Goal: Information Seeking & Learning: Learn about a topic

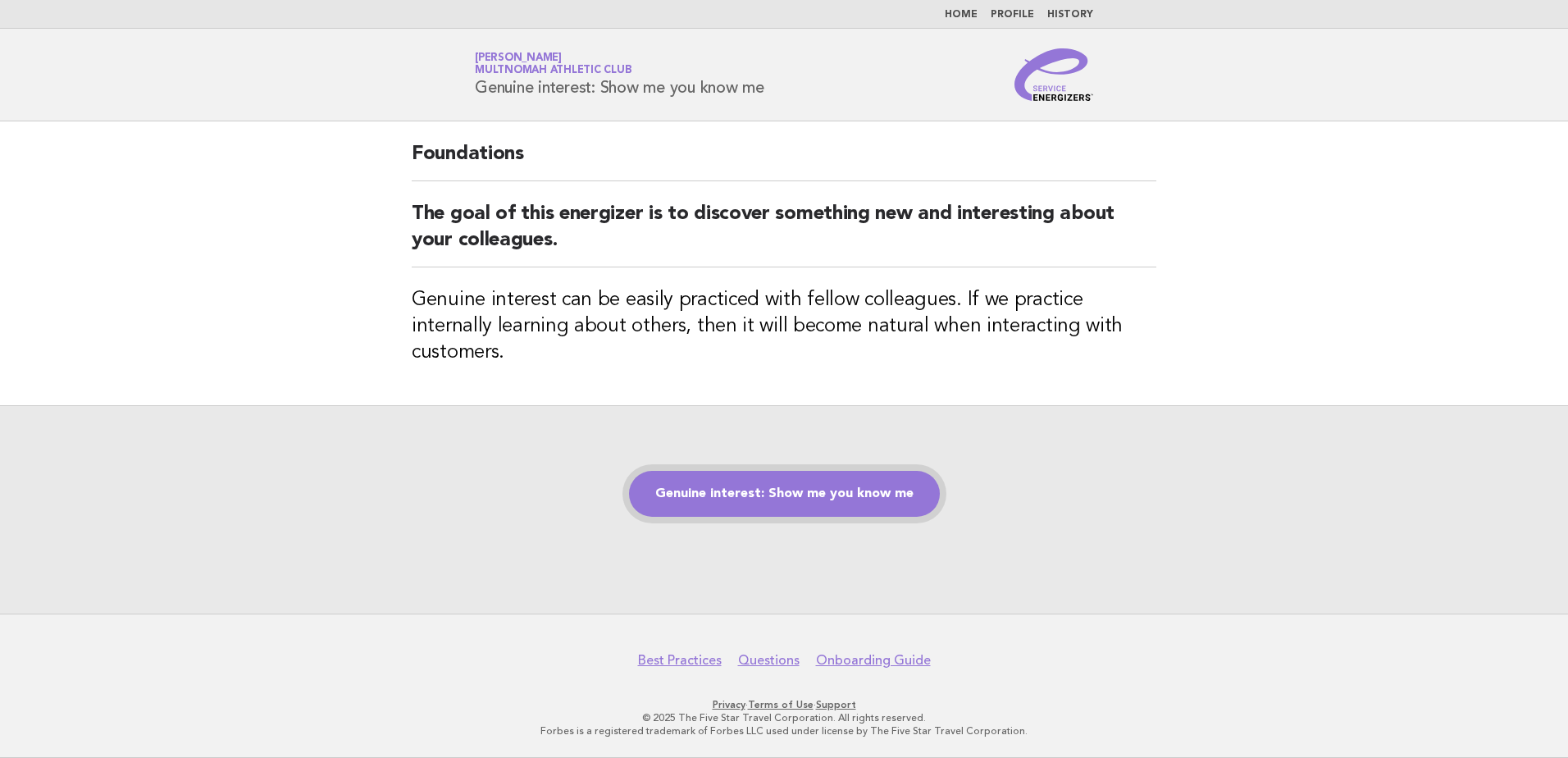
click at [724, 472] on link "Genuine interest: Show me you know me" at bounding box center [784, 493] width 310 height 46
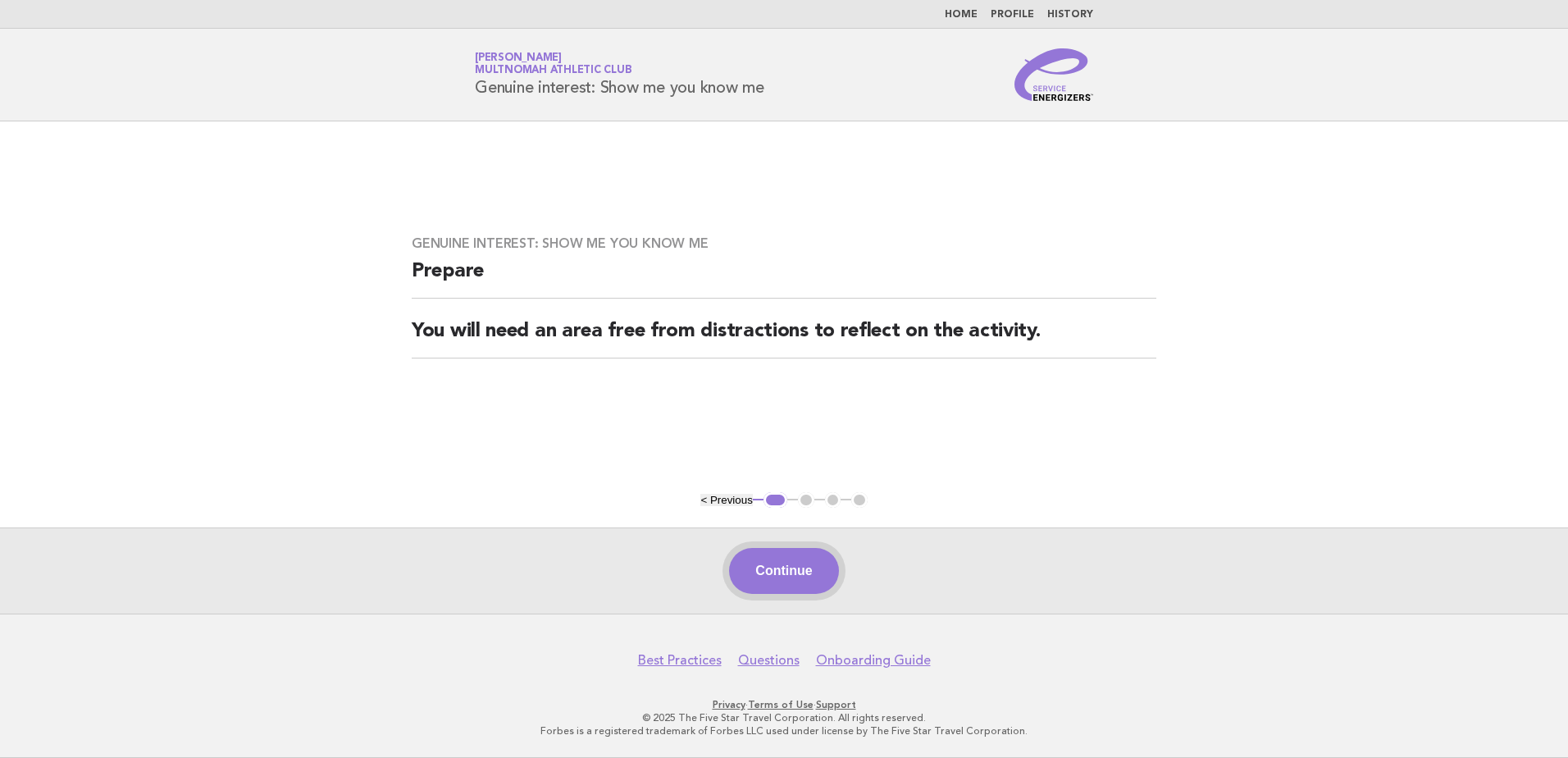
click at [793, 560] on button "Continue" at bounding box center [784, 571] width 109 height 46
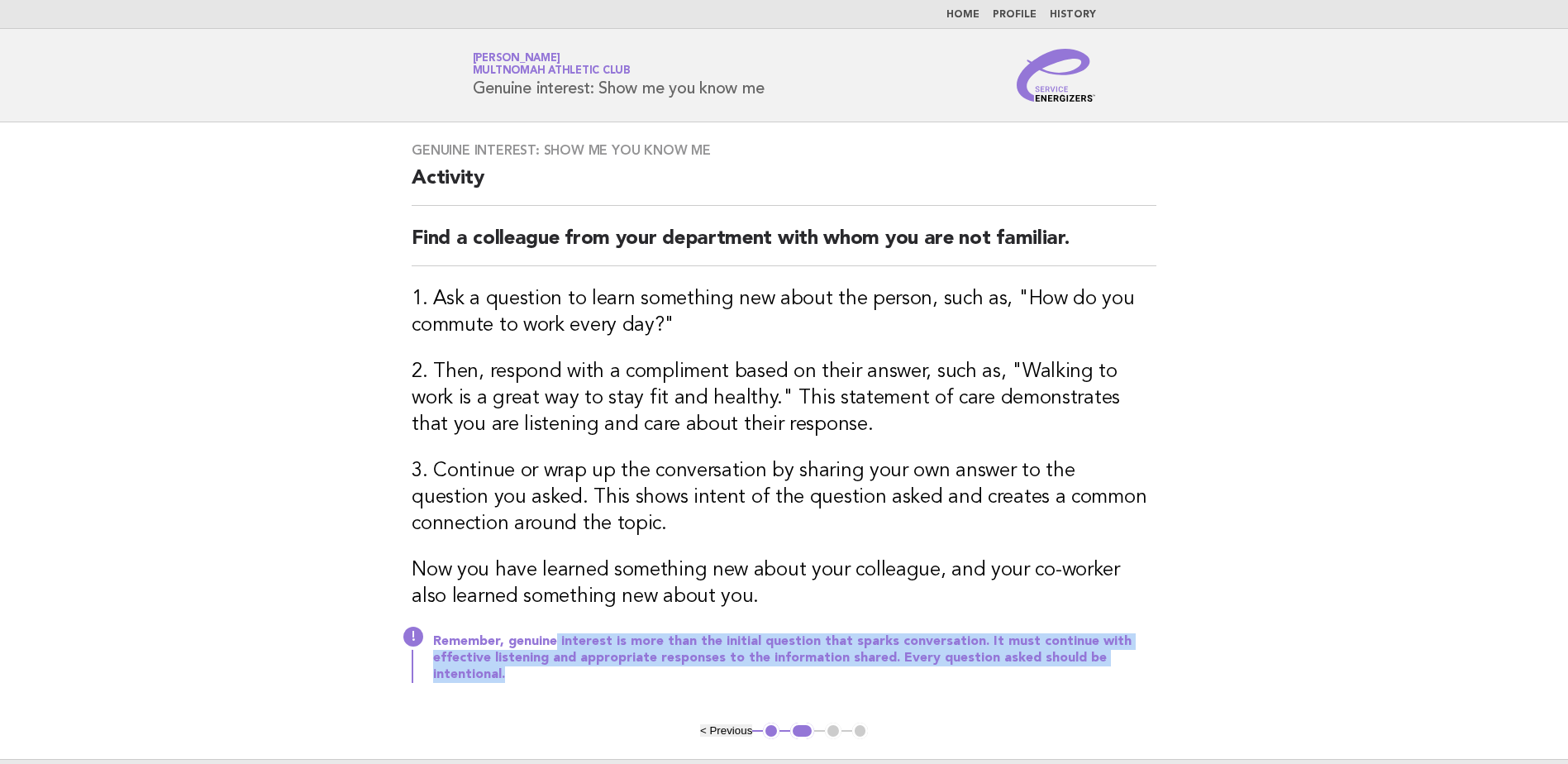
drag, startPoint x: 556, startPoint y: 640, endPoint x: 1191, endPoint y: 665, distance: 635.5
click at [1191, 665] on main "Genuine interest: Show me you know me Activity Find a colleague from your depar…" at bounding box center [784, 484] width 1568 height 723
click at [1097, 700] on div "Genuine interest: Show me you know me Activity Find a colleague from your depar…" at bounding box center [783, 422] width 784 height 600
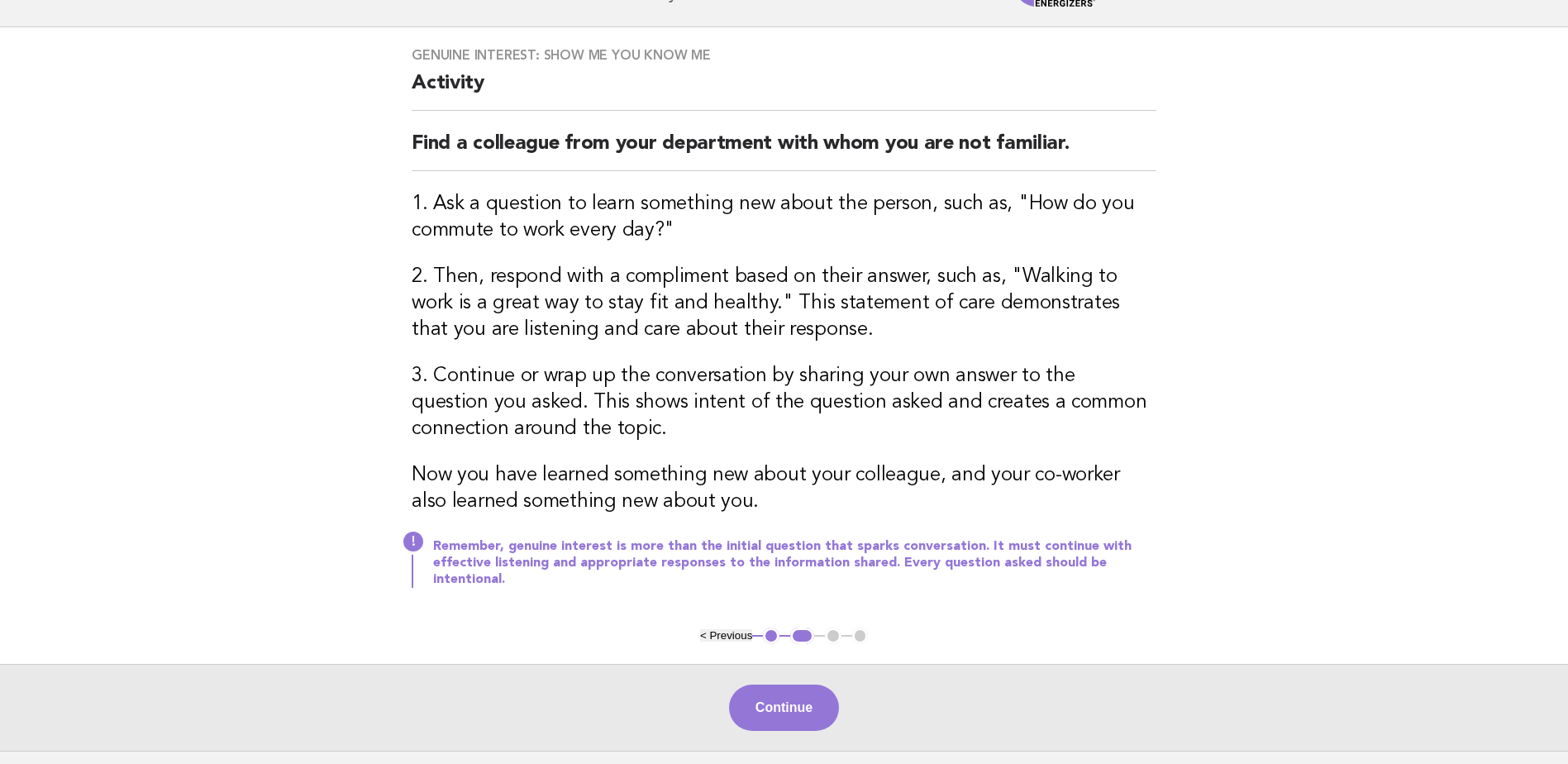
scroll to position [210, 0]
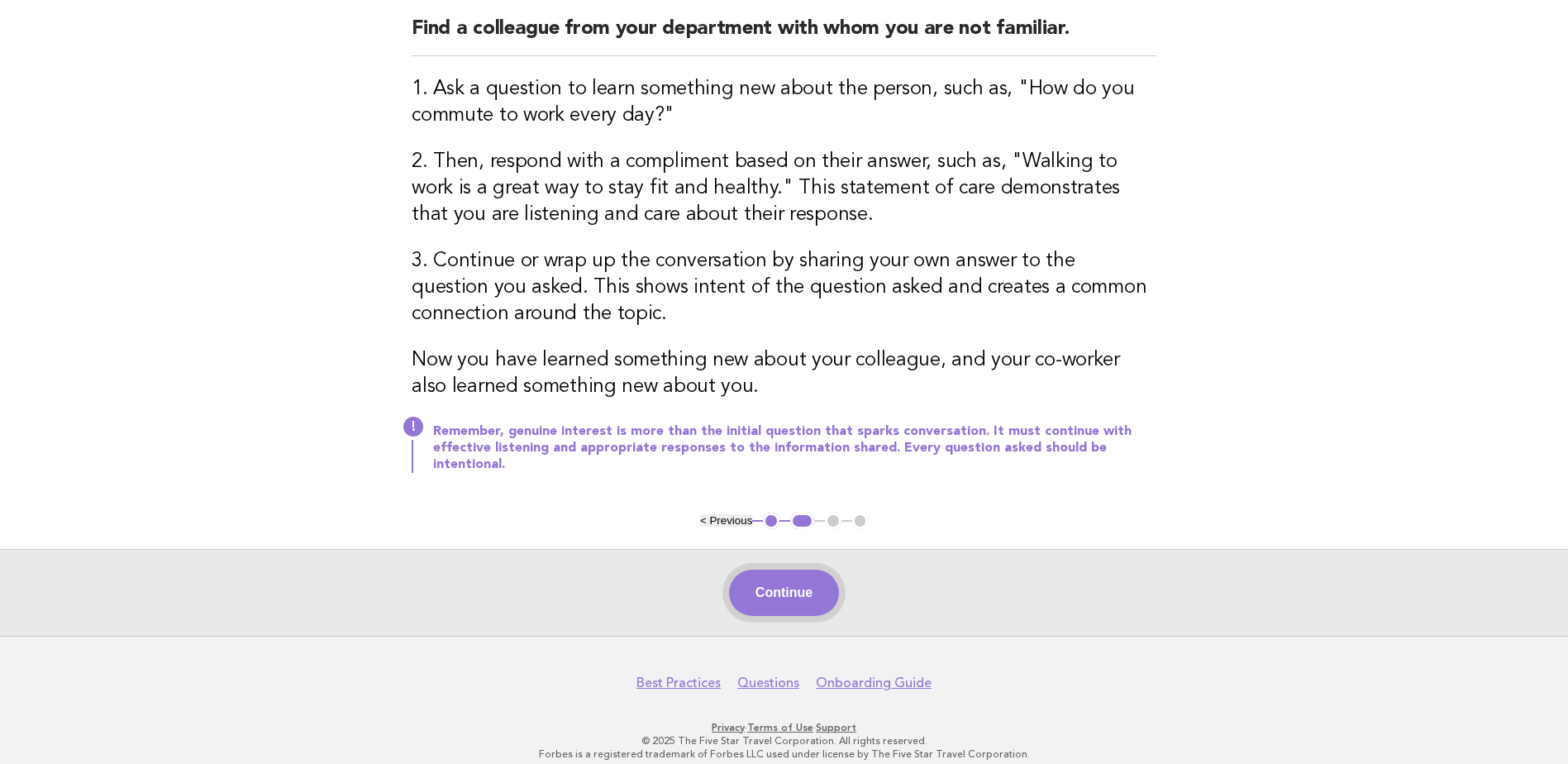
click at [777, 571] on button "Continue" at bounding box center [784, 592] width 110 height 46
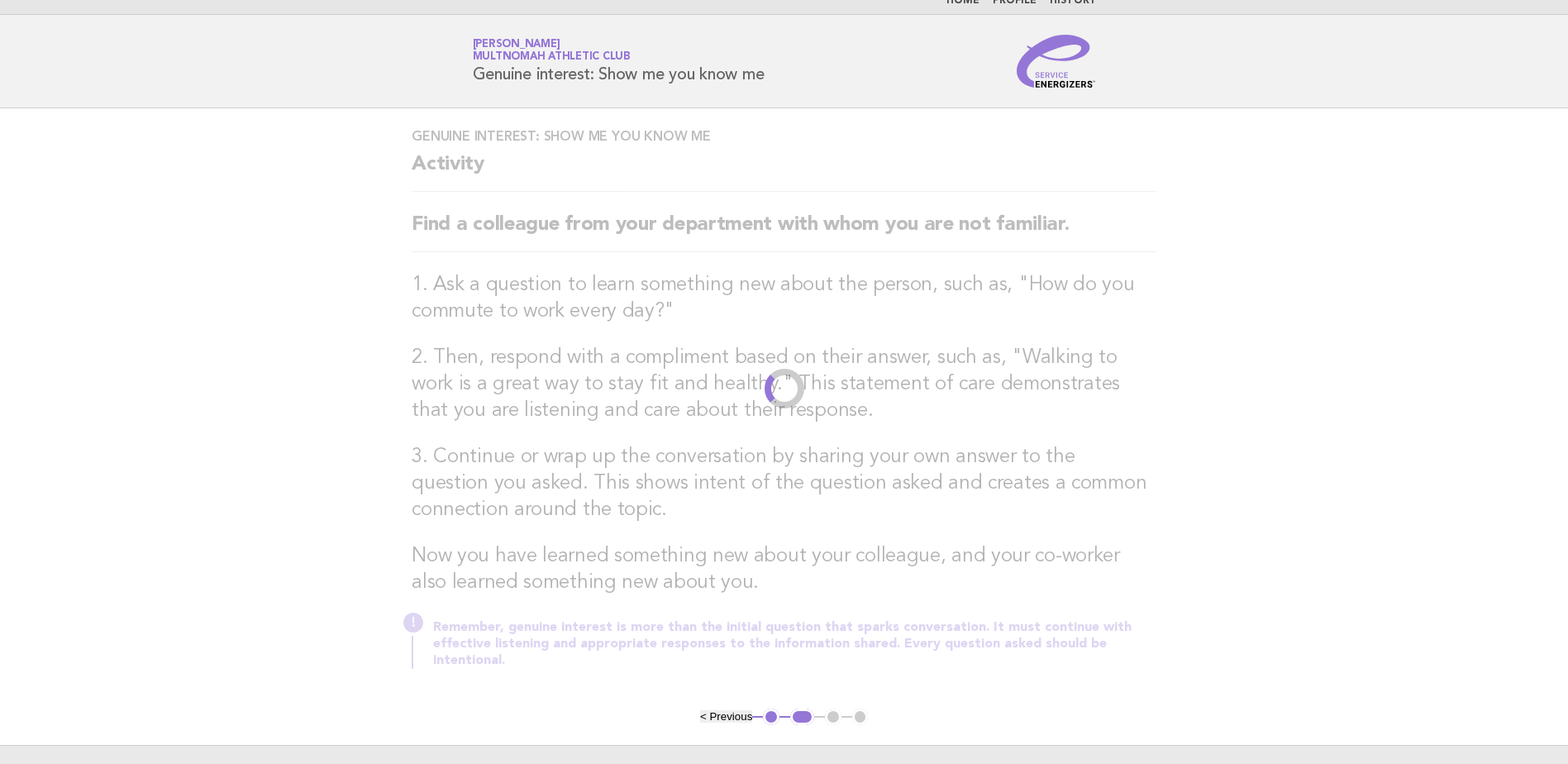
scroll to position [0, 0]
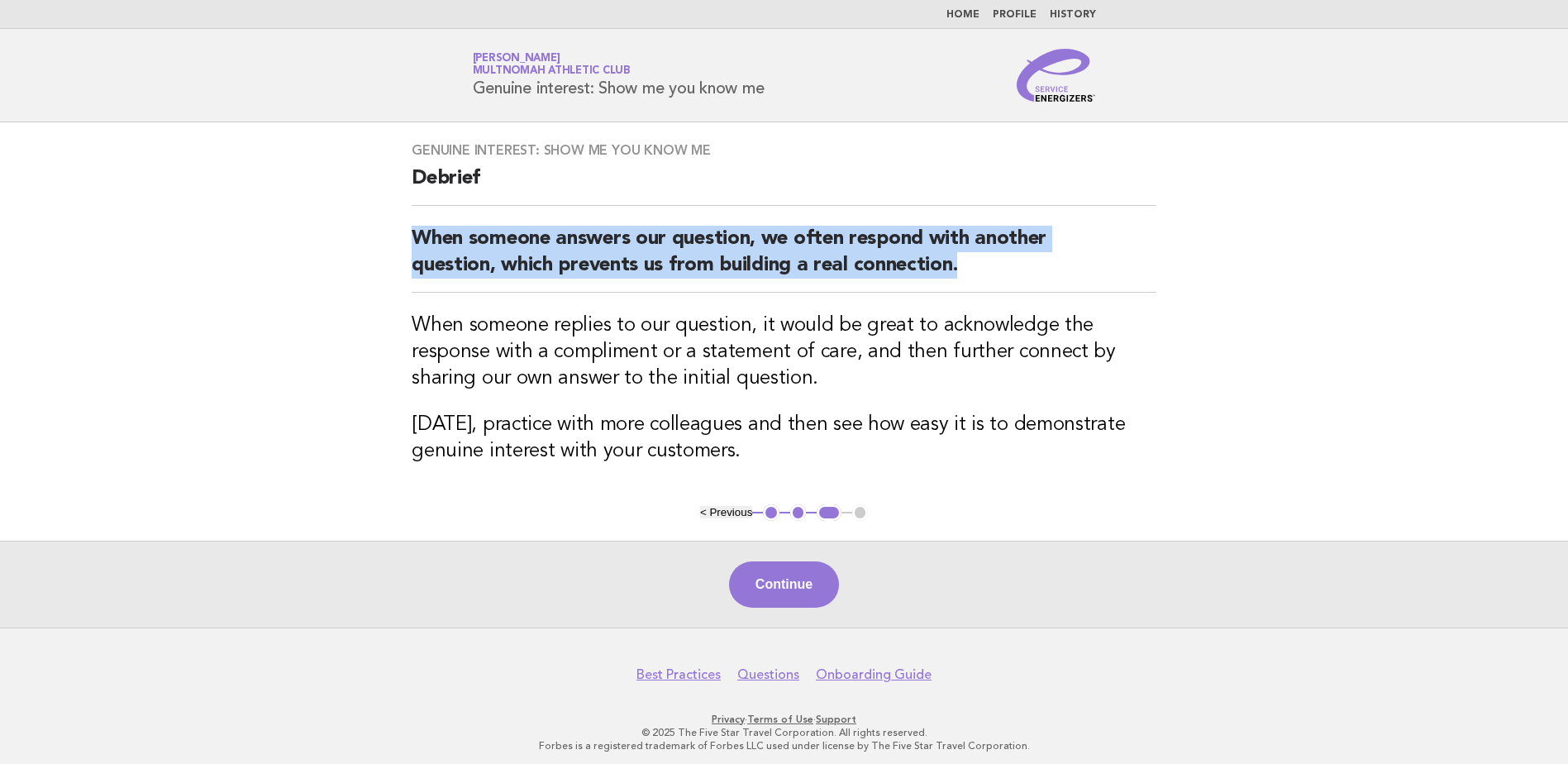
drag, startPoint x: 403, startPoint y: 227, endPoint x: 1006, endPoint y: 274, distance: 604.8
click at [1006, 274] on div "Genuine interest: Show me you know me Debrief When someone answers our question…" at bounding box center [783, 313] width 784 height 382
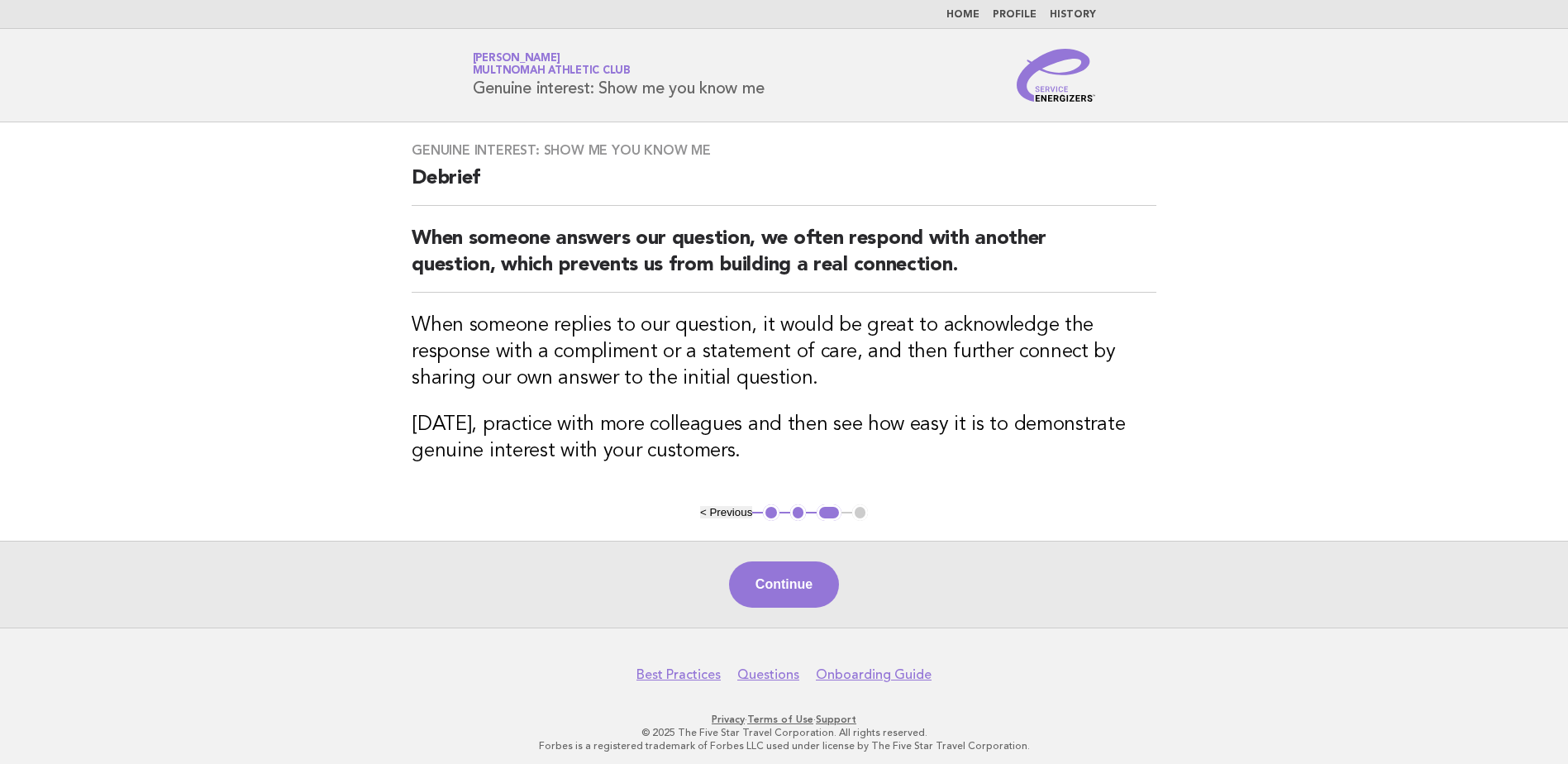
click at [1124, 409] on div "Genuine interest: Show me you know me Debrief When someone answers our question…" at bounding box center [783, 313] width 784 height 382
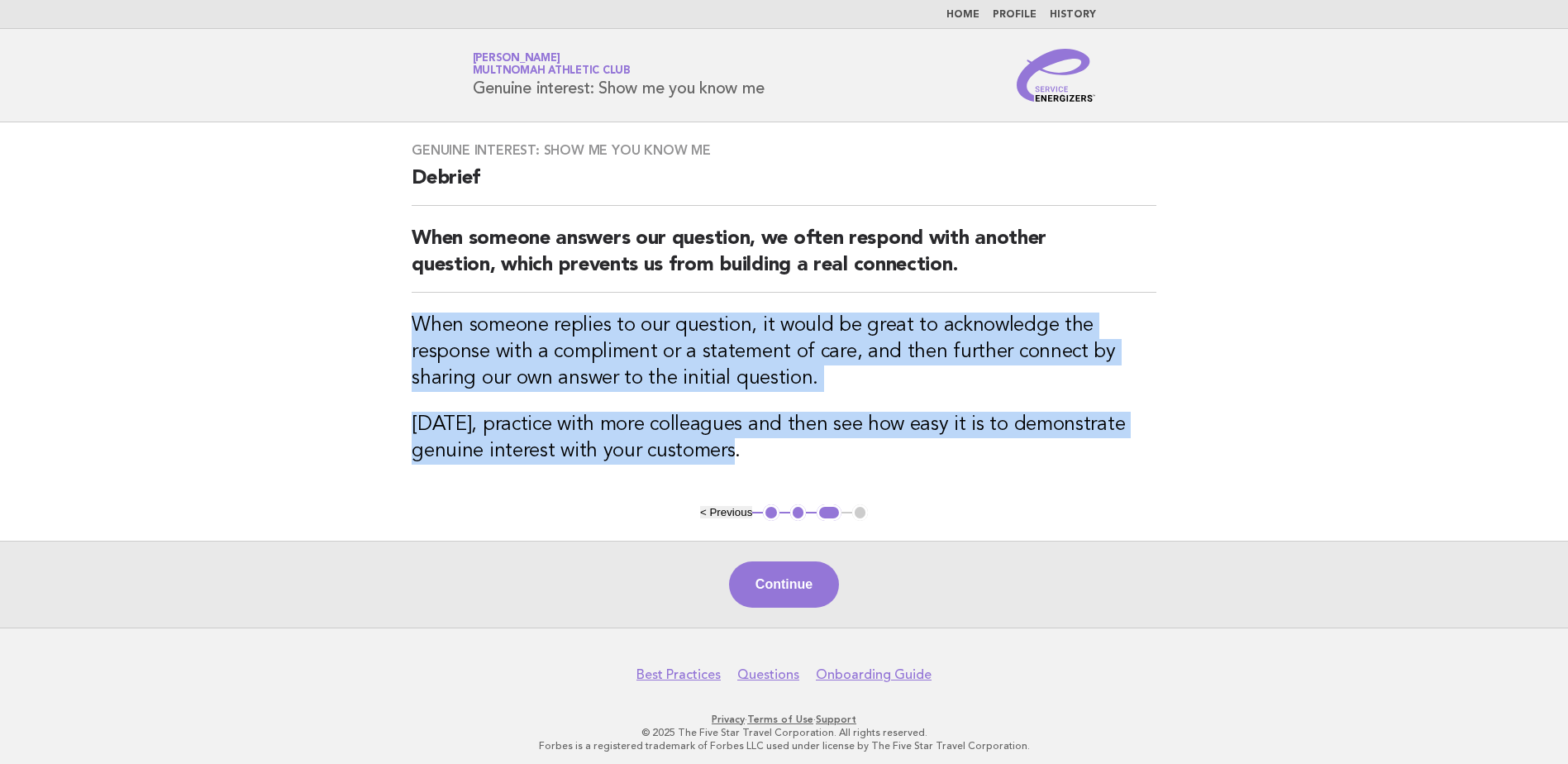
drag, startPoint x: 409, startPoint y: 316, endPoint x: 928, endPoint y: 472, distance: 541.9
click at [928, 472] on div "Genuine interest: Show me you know me Debrief When someone answers our question…" at bounding box center [783, 313] width 784 height 382
click at [737, 377] on h3 "When someone replies to our question, it would be great to acknowledge the resp…" at bounding box center [784, 352] width 745 height 80
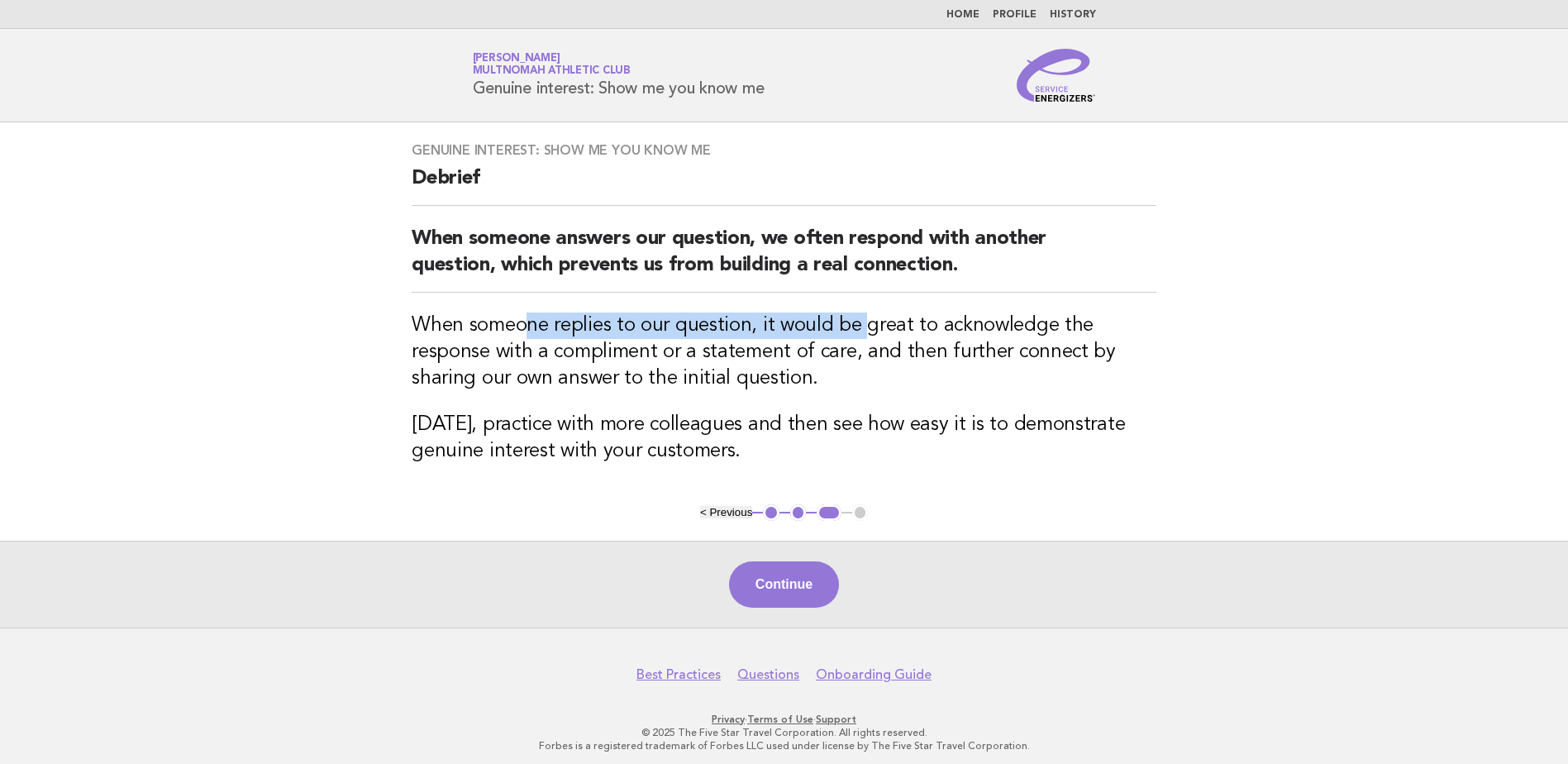
drag, startPoint x: 524, startPoint y: 330, endPoint x: 860, endPoint y: 319, distance: 336.2
click at [860, 319] on h3 "When someone replies to our question, it would be great to acknowledge the resp…" at bounding box center [784, 352] width 745 height 80
click at [772, 552] on div "Continue" at bounding box center [784, 584] width 1568 height 87
click at [782, 580] on button "Continue" at bounding box center [784, 584] width 110 height 46
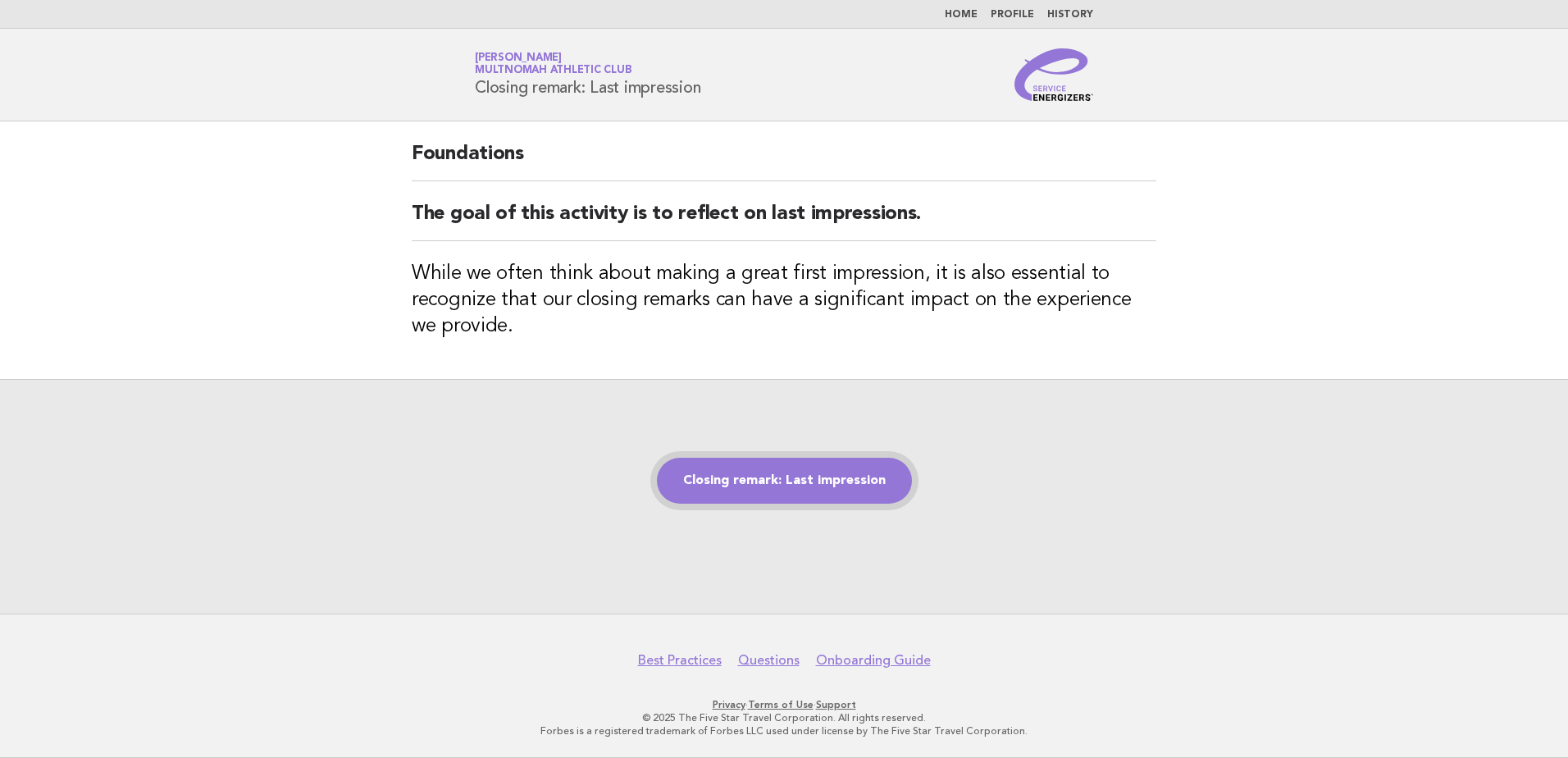
click at [757, 482] on link "Closing remark: Last impression" at bounding box center [784, 480] width 255 height 46
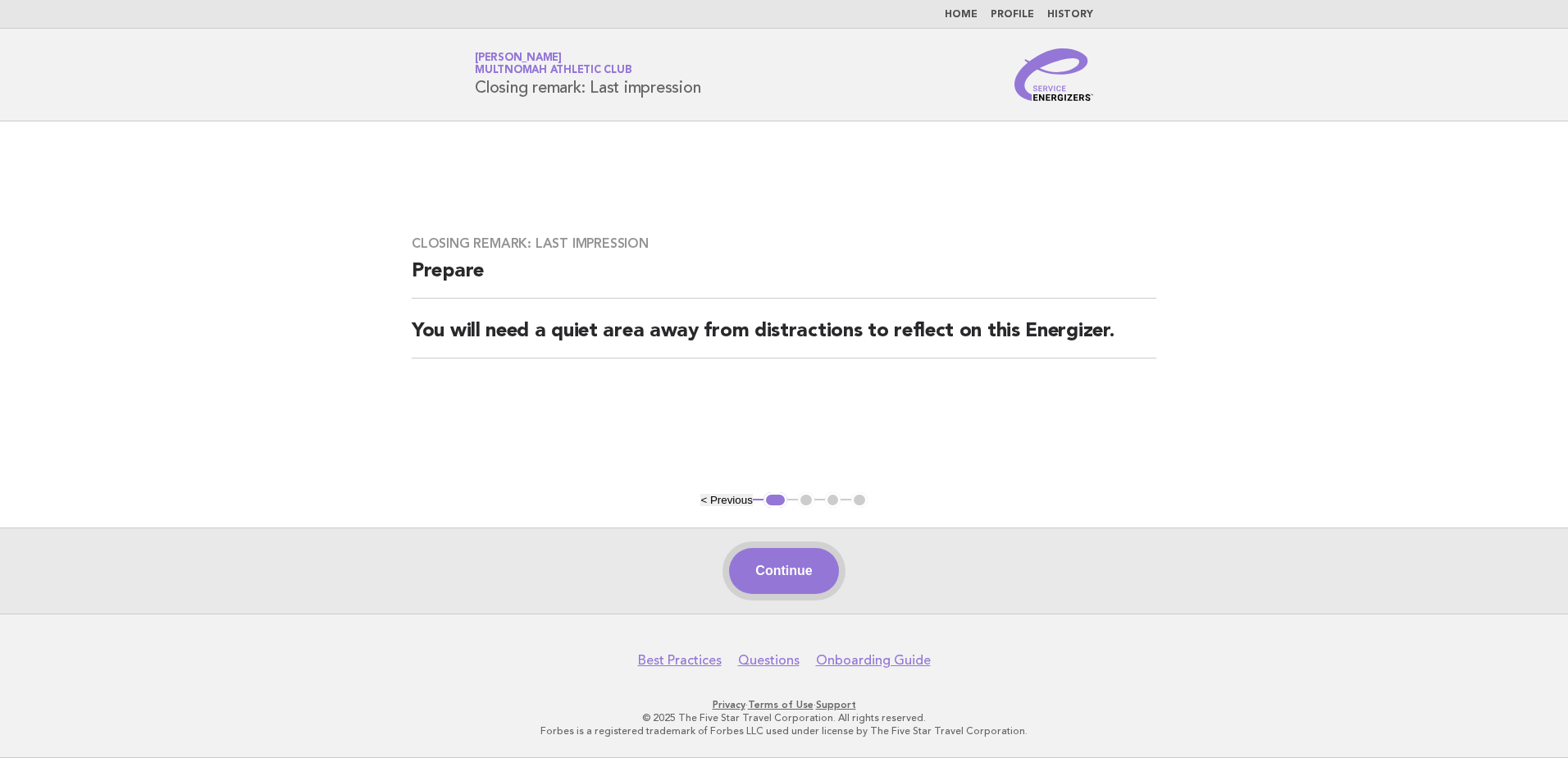
click at [785, 579] on button "Continue" at bounding box center [784, 571] width 109 height 46
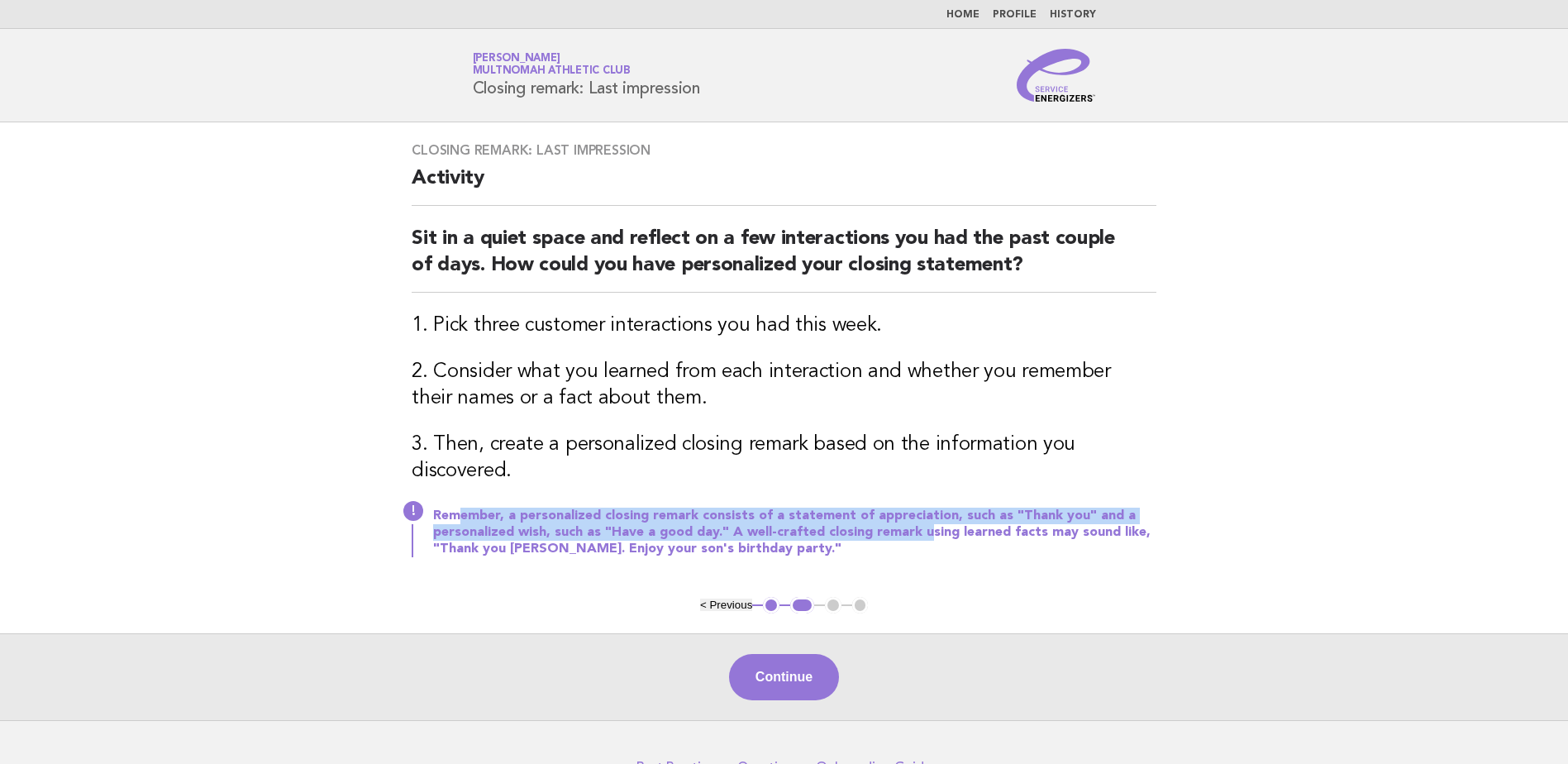
drag, startPoint x: 457, startPoint y: 522, endPoint x: 920, endPoint y: 533, distance: 463.1
click at [920, 533] on p "Remember, a personalized closing remark consists of a statement of appreciation…" at bounding box center [795, 532] width 723 height 50
click at [660, 537] on p "Remember, a personalized closing remark consists of a statement of appreciation…" at bounding box center [795, 532] width 723 height 50
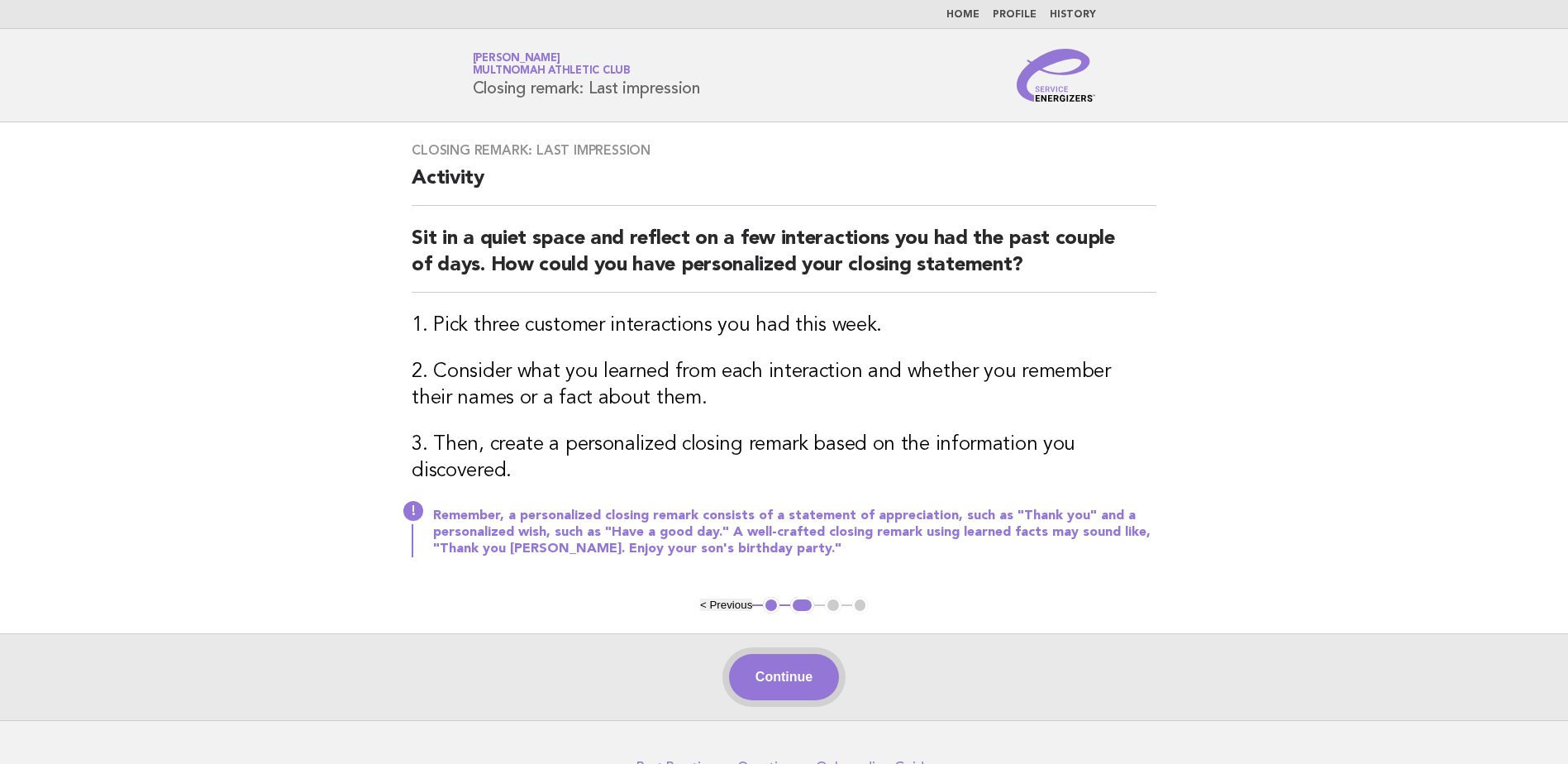
click at [756, 674] on button "Continue" at bounding box center [784, 676] width 110 height 46
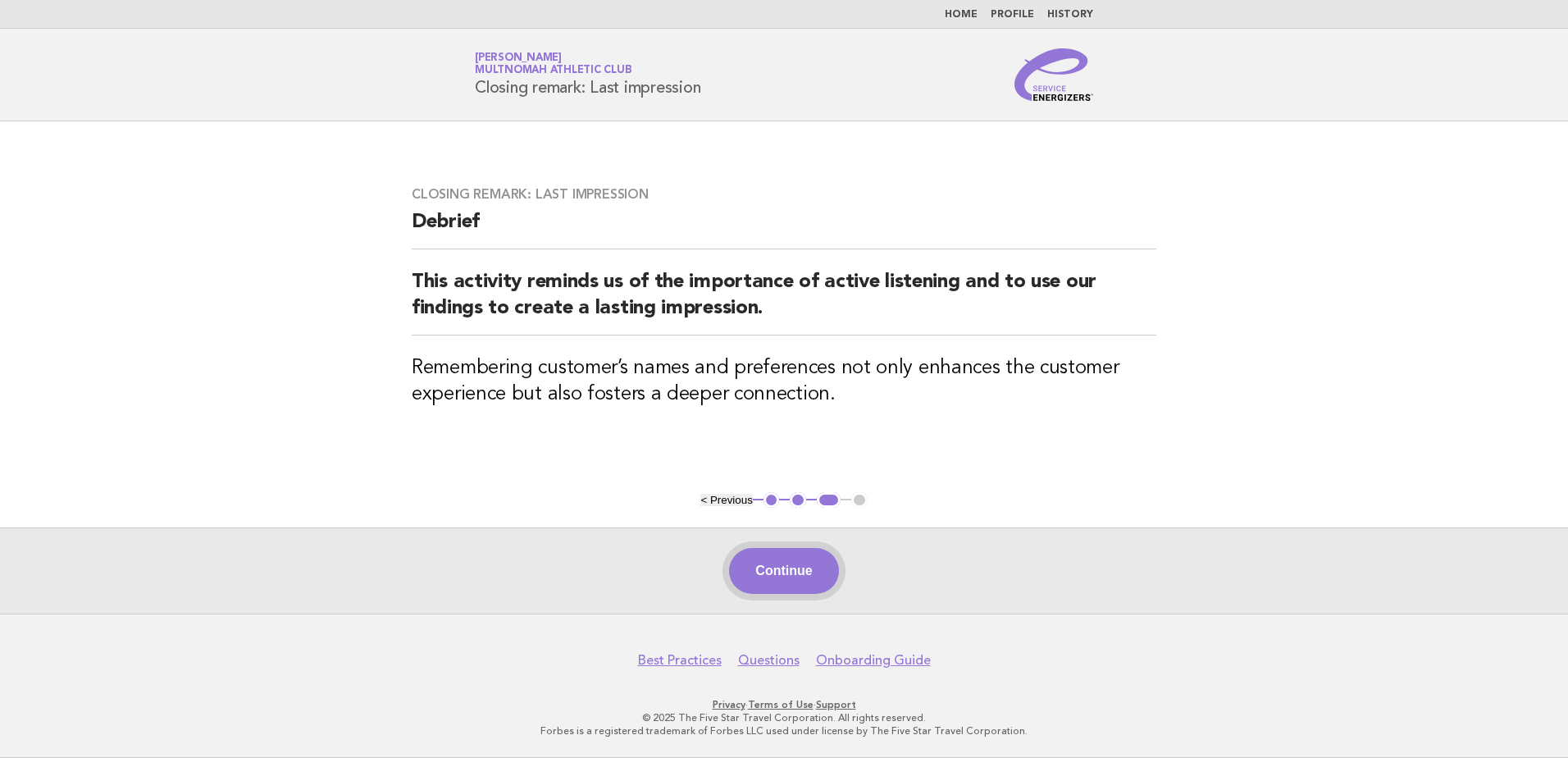
click at [770, 567] on button "Continue" at bounding box center [784, 571] width 109 height 46
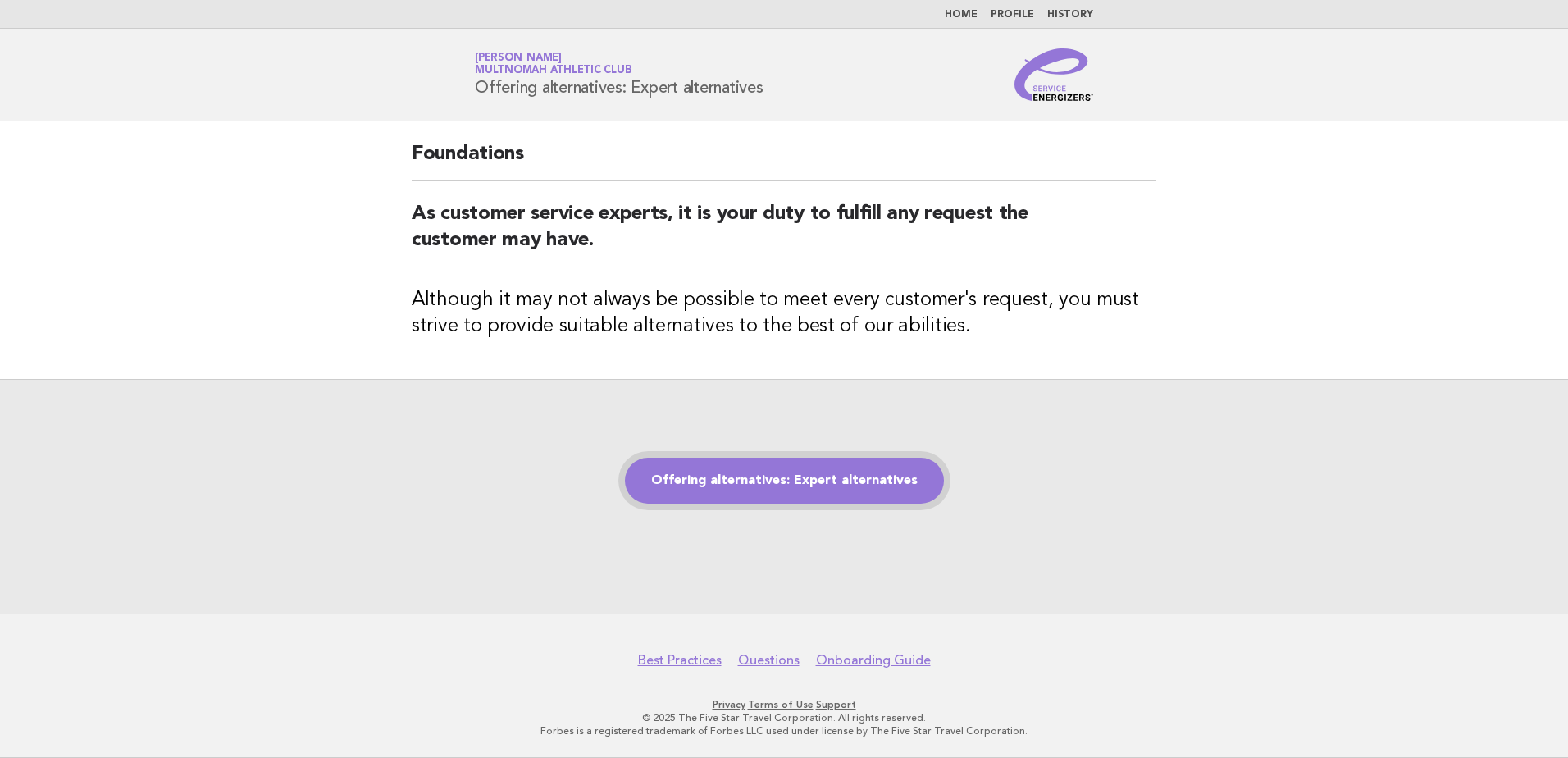
click at [788, 496] on link "Offering alternatives: Expert alternatives" at bounding box center [784, 480] width 319 height 46
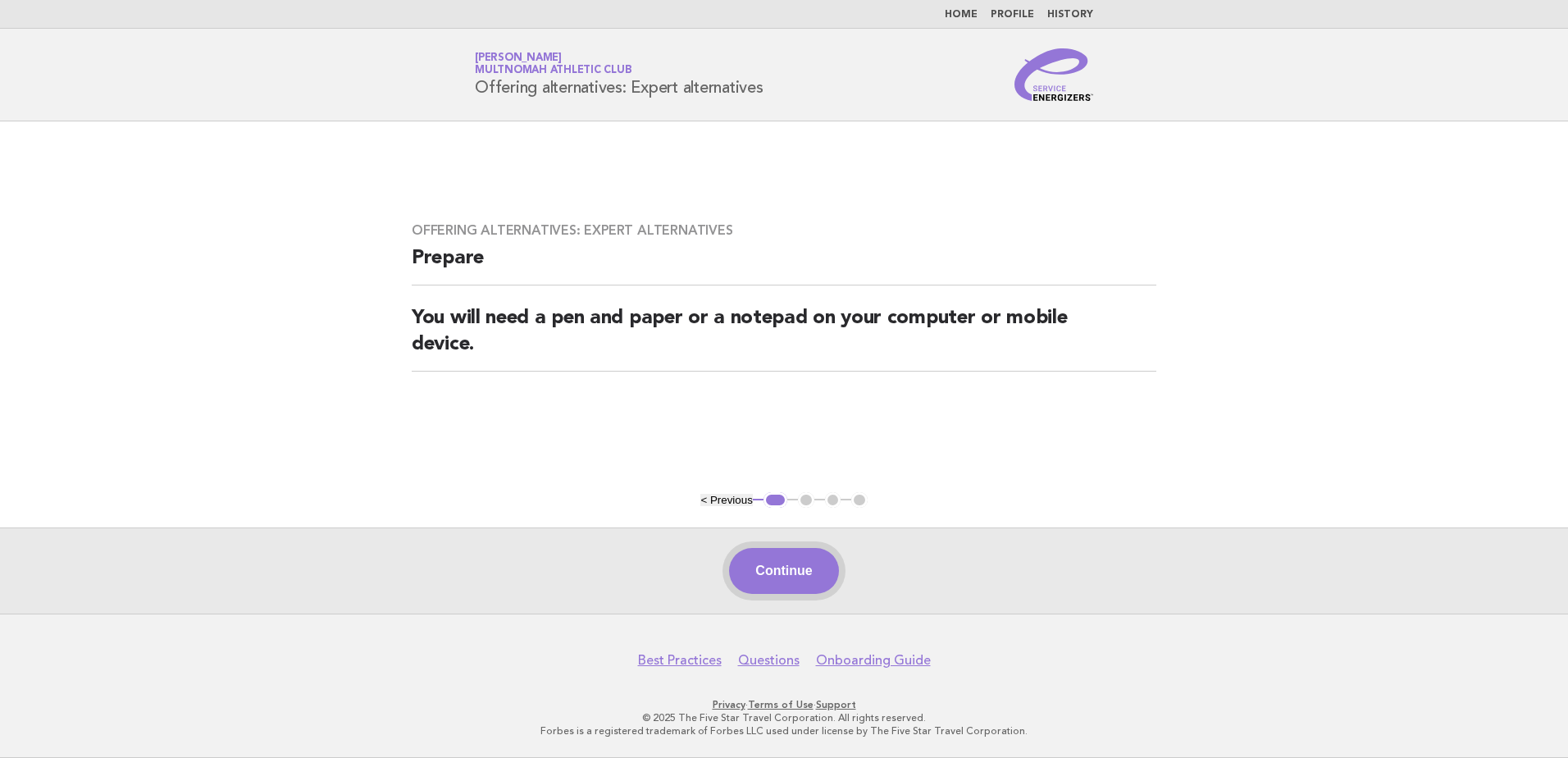
click at [796, 574] on button "Continue" at bounding box center [784, 571] width 109 height 46
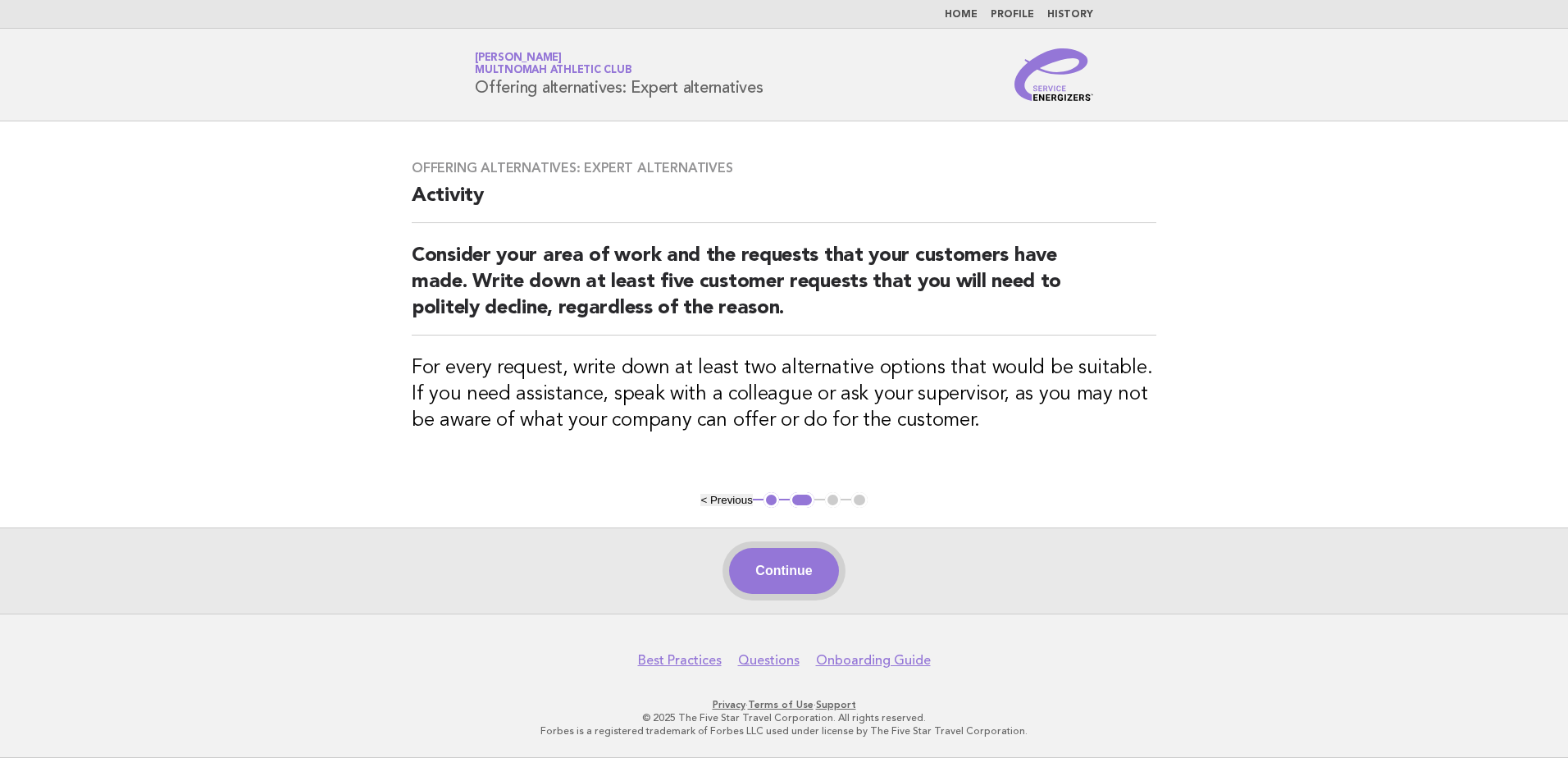
click at [758, 572] on button "Continue" at bounding box center [784, 571] width 109 height 46
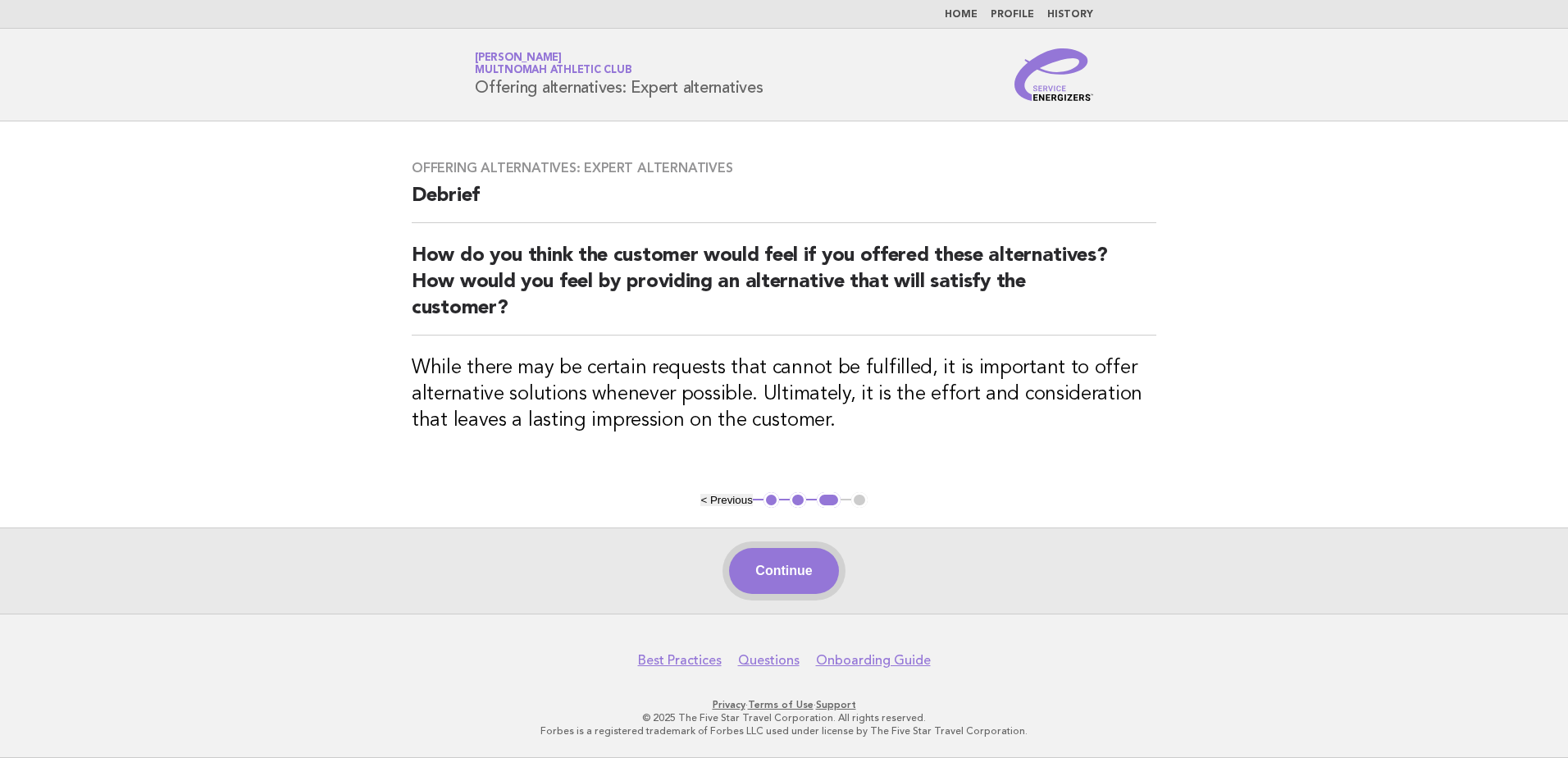
click at [777, 571] on button "Continue" at bounding box center [784, 571] width 109 height 46
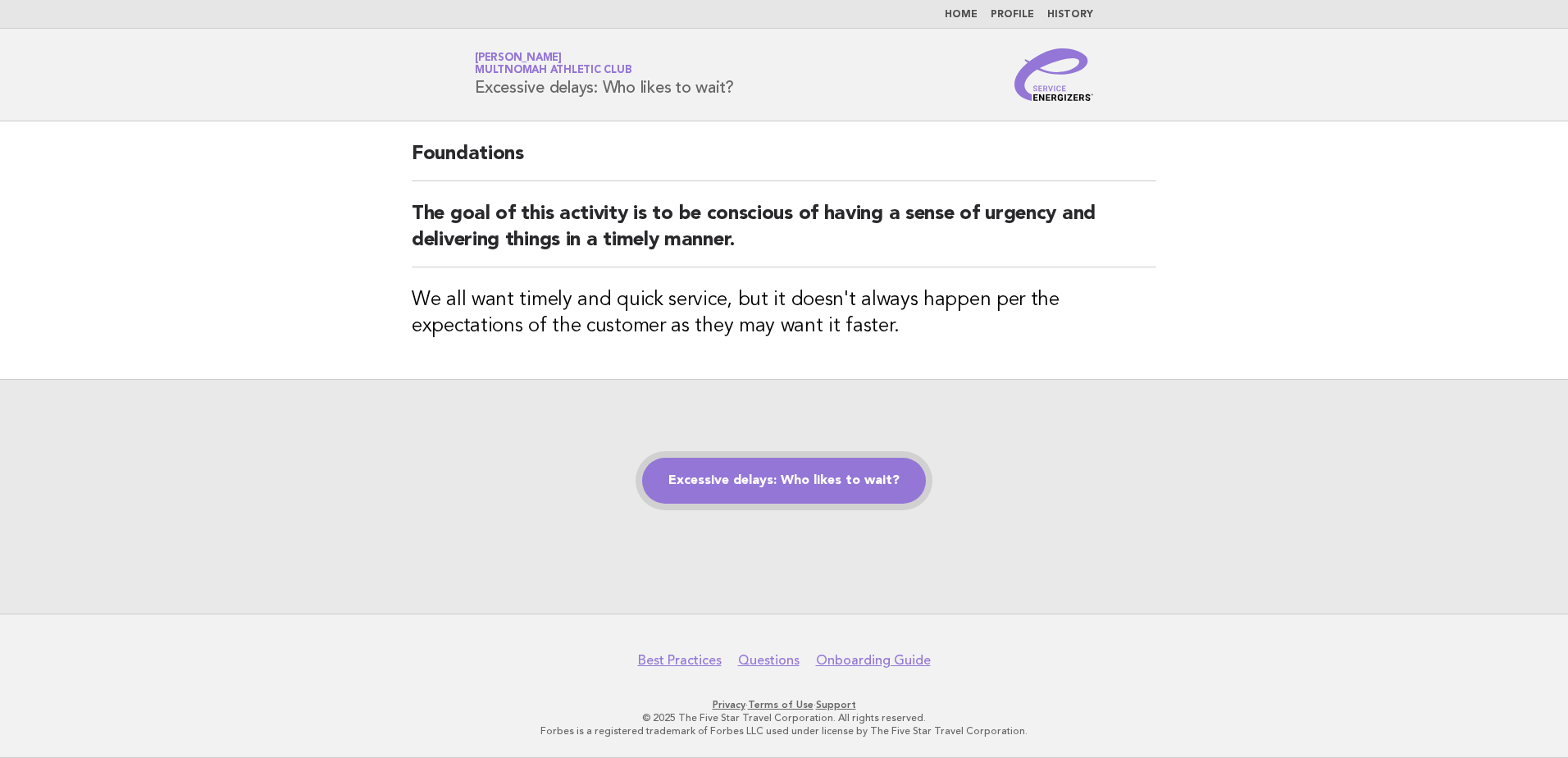
click at [782, 475] on link "Excessive delays: Who likes to wait?" at bounding box center [784, 480] width 283 height 46
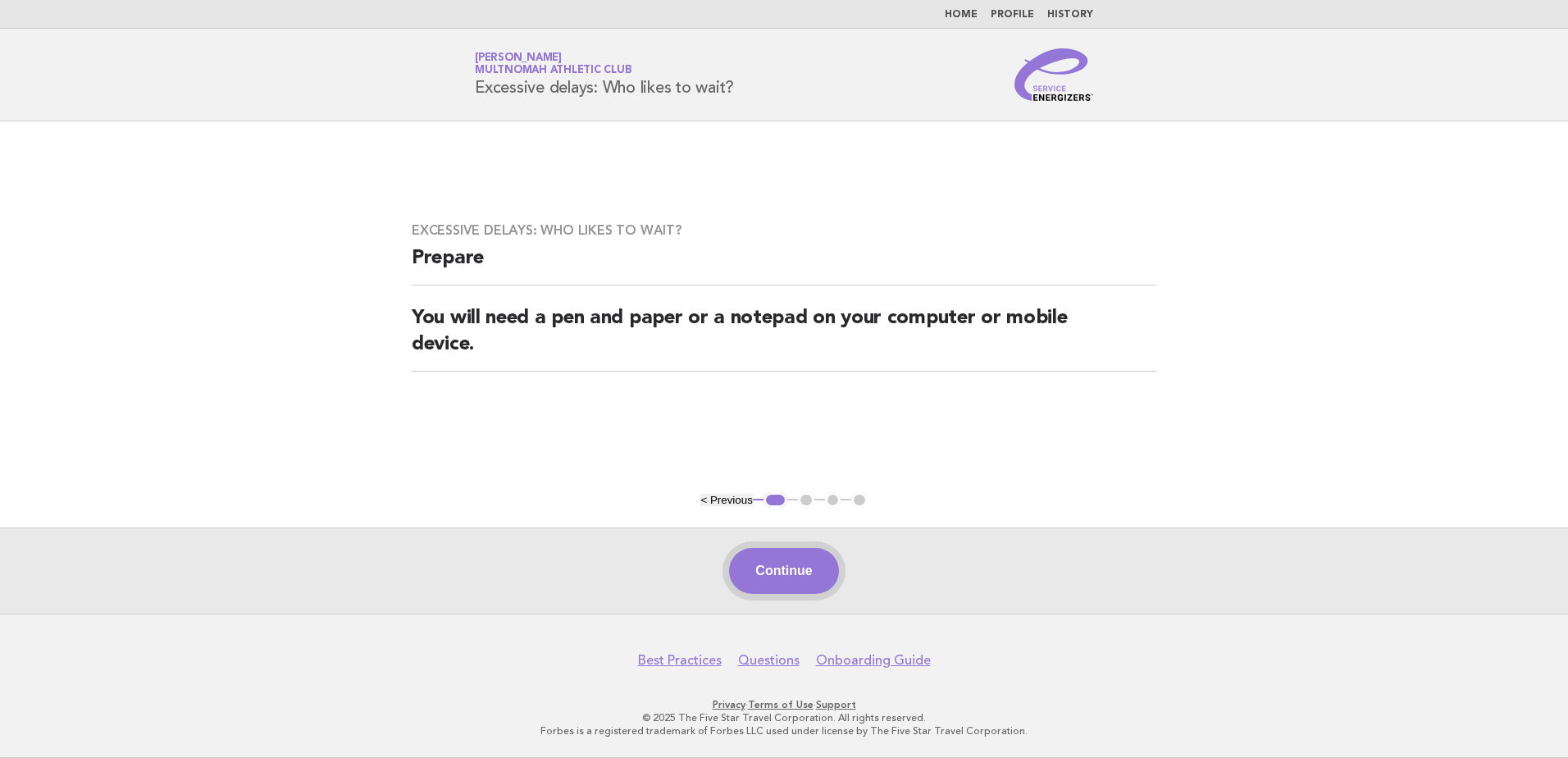
click at [781, 549] on button "Continue" at bounding box center [784, 571] width 109 height 46
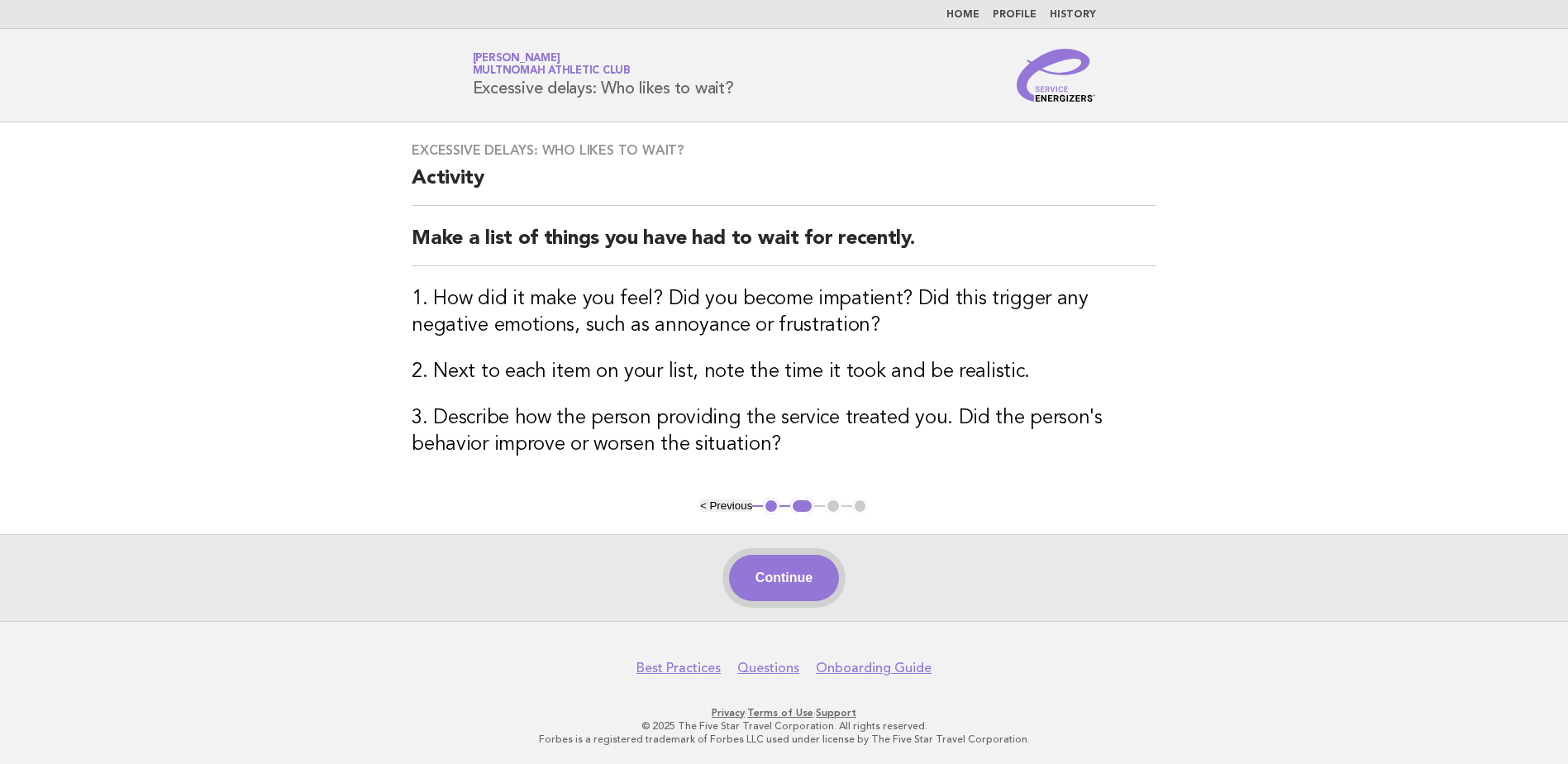
click at [774, 579] on button "Continue" at bounding box center [784, 577] width 110 height 46
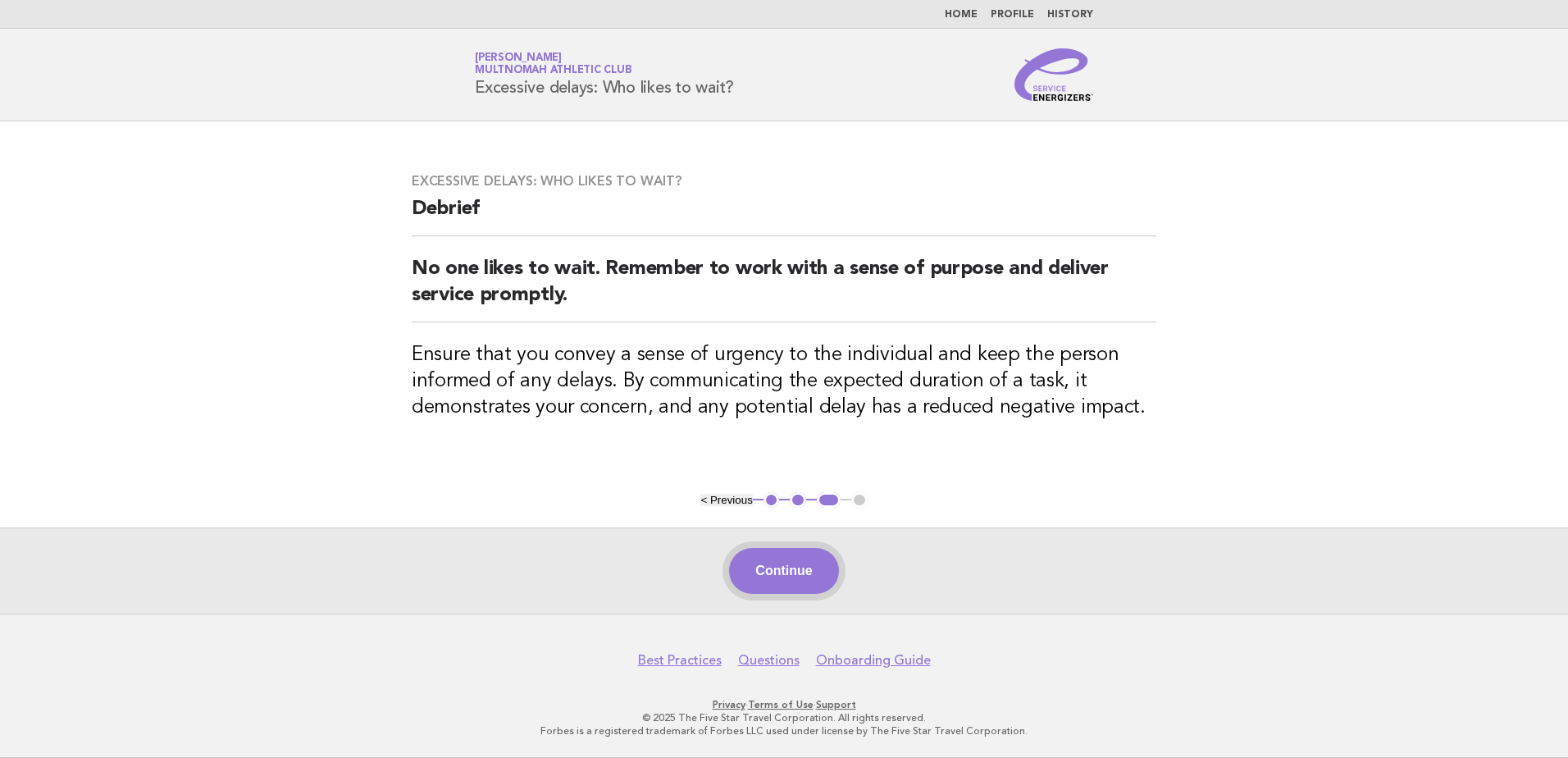
click at [766, 584] on button "Continue" at bounding box center [784, 571] width 109 height 46
